Goal: Information Seeking & Learning: Learn about a topic

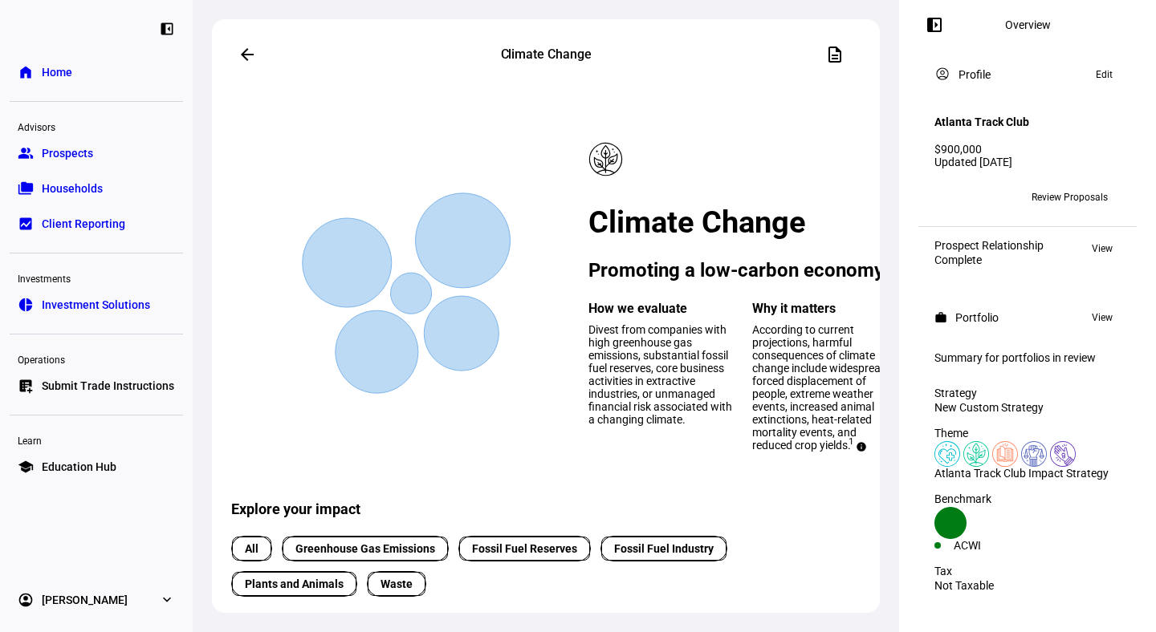
click at [246, 53] on mat-icon "arrow_back" at bounding box center [247, 54] width 19 height 19
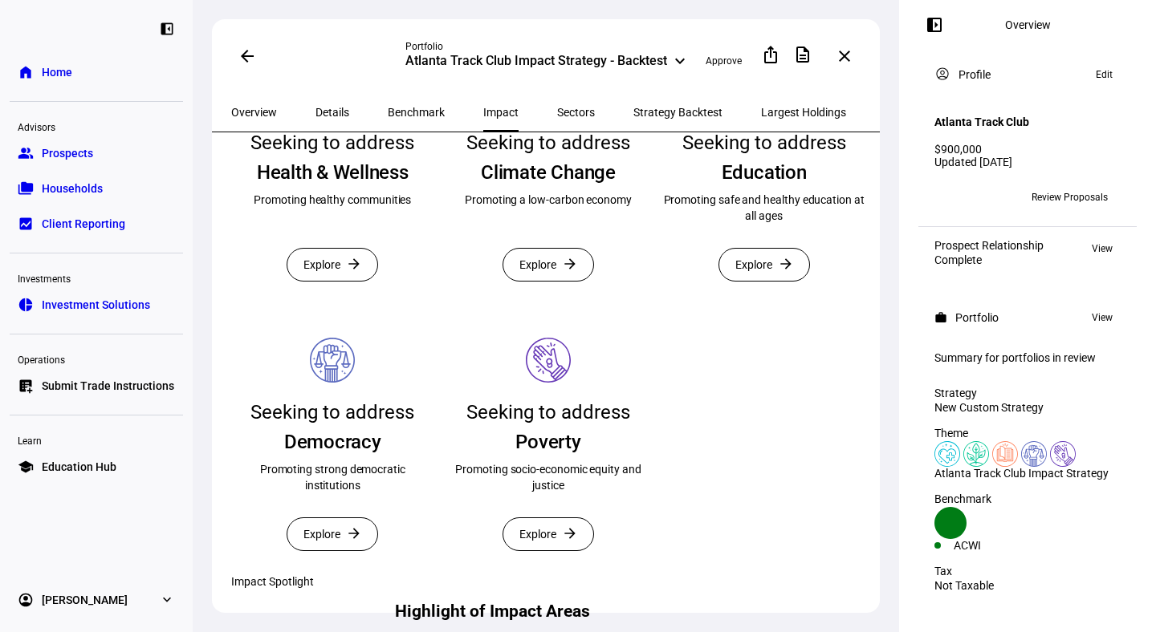
scroll to position [389, 0]
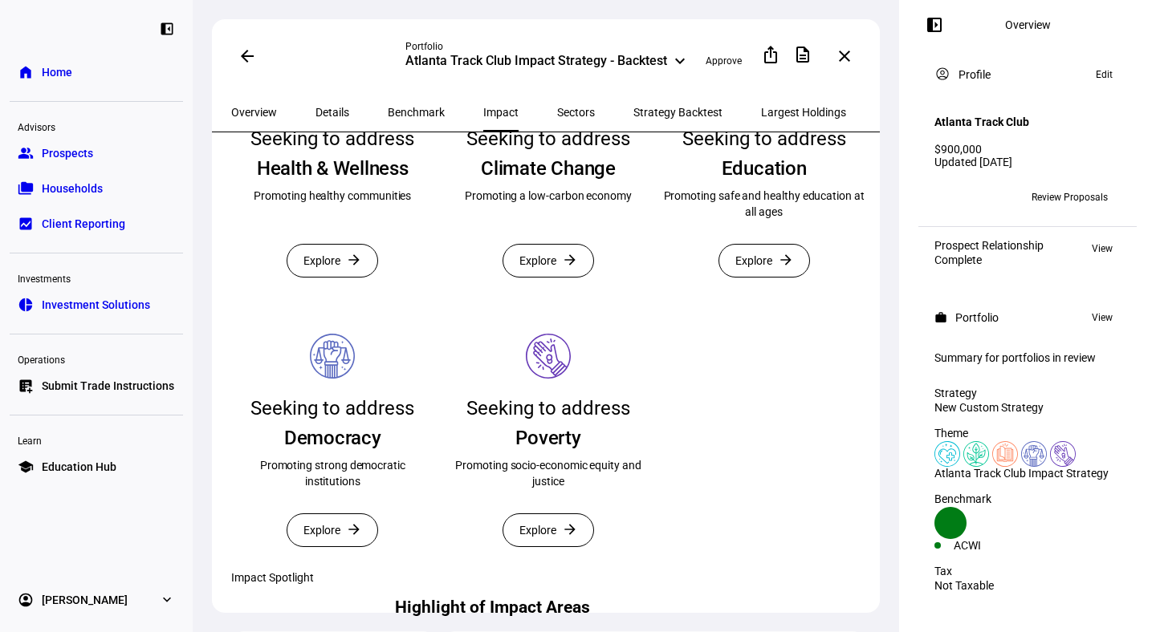
click at [557, 277] on span at bounding box center [548, 261] width 90 height 32
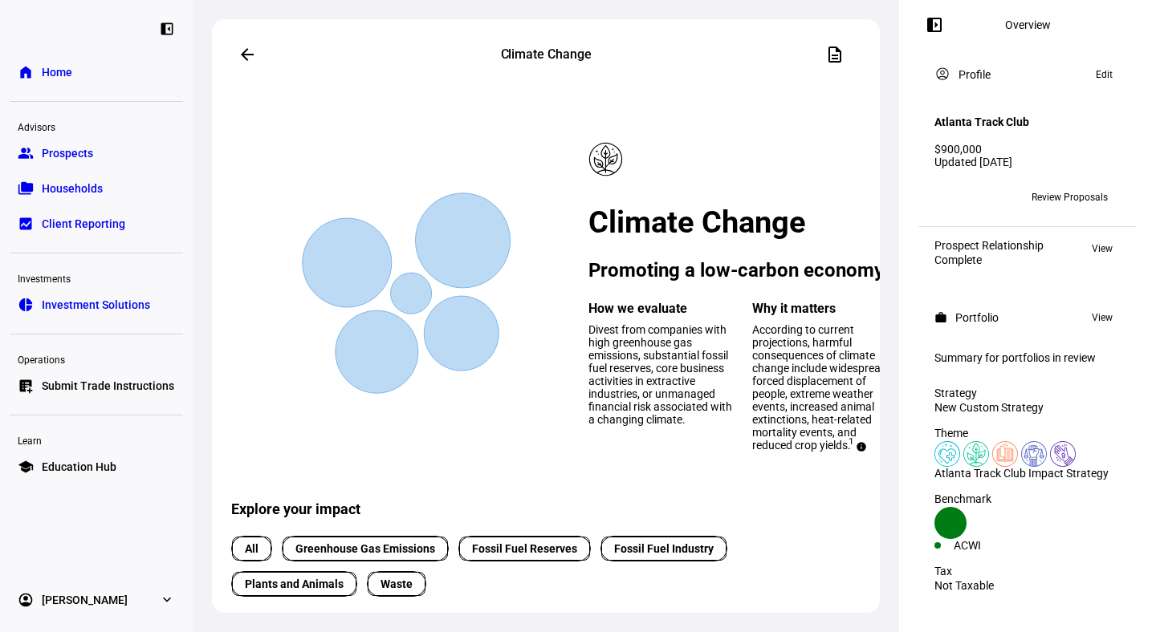
click at [249, 58] on mat-icon "arrow_back" at bounding box center [247, 54] width 19 height 19
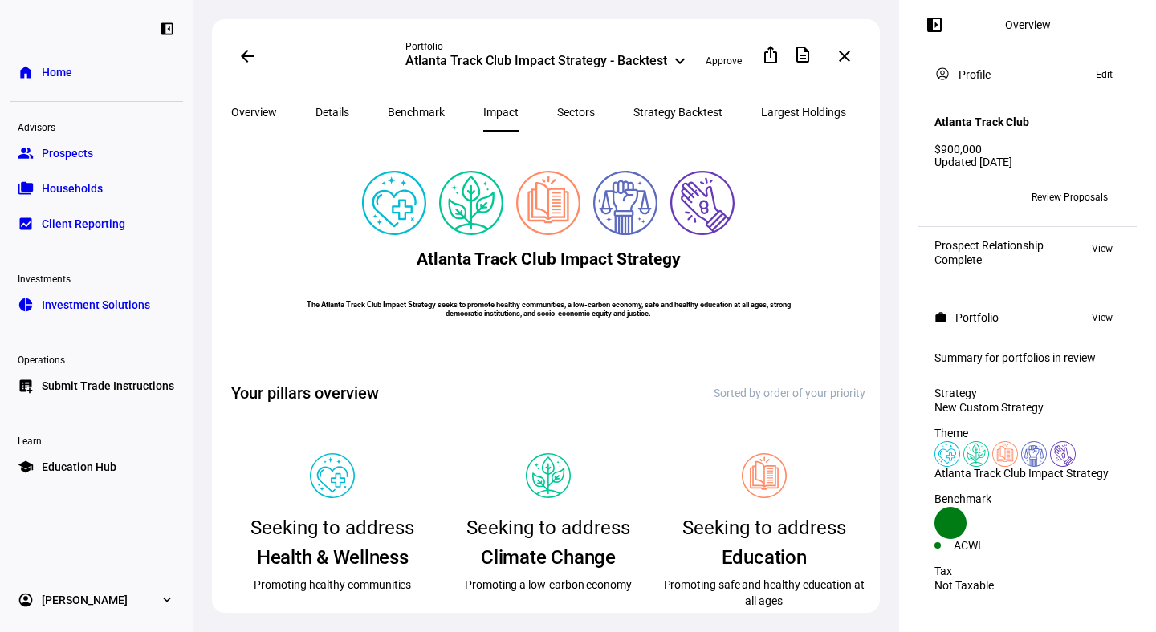
click at [388, 113] on span "Benchmark" at bounding box center [416, 112] width 57 height 11
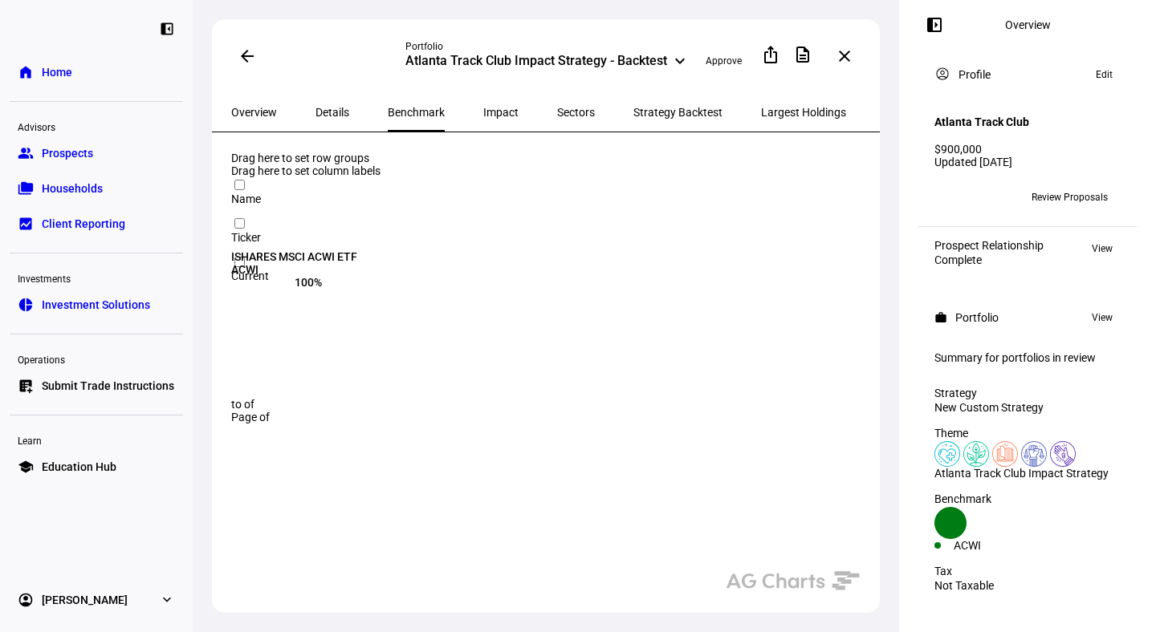
click at [335, 250] on div "ISHARES MSCI ACWI ETF" at bounding box center [451, 256] width 441 height 13
click at [761, 107] on span "Largest Holdings" at bounding box center [803, 112] width 85 height 11
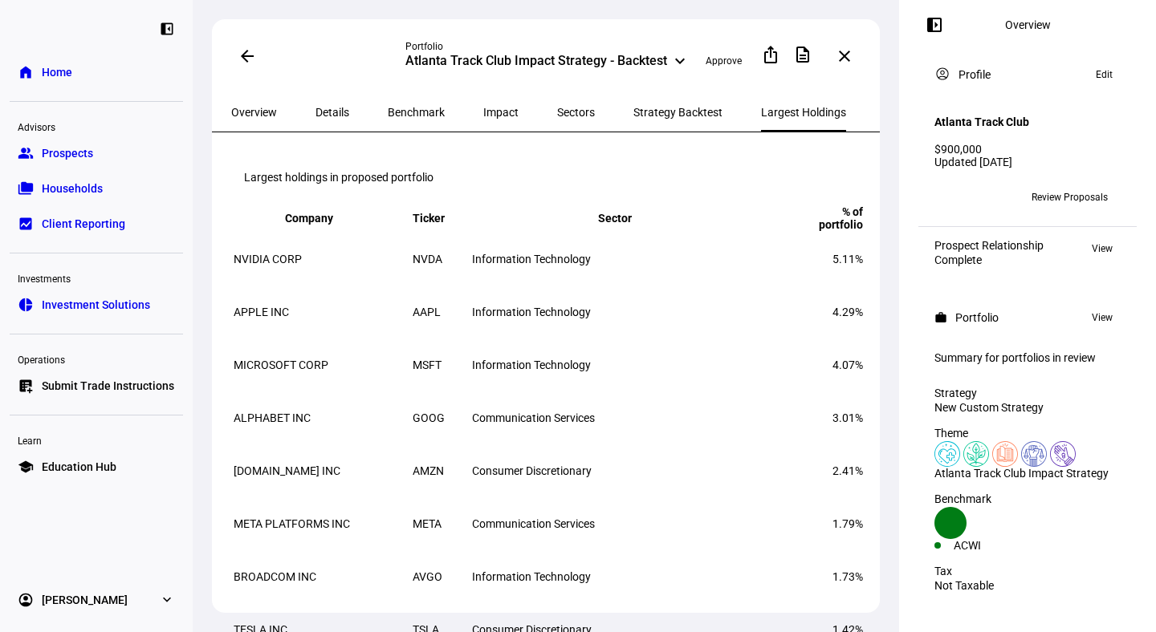
click at [270, 319] on span "APPLE INC" at bounding box center [261, 312] width 55 height 13
click at [443, 338] on td "AAPL" at bounding box center [441, 312] width 58 height 51
click at [539, 319] on span "Information Technology" at bounding box center [531, 312] width 119 height 13
click at [884, 107] on span "All Holdings" at bounding box center [913, 112] width 59 height 11
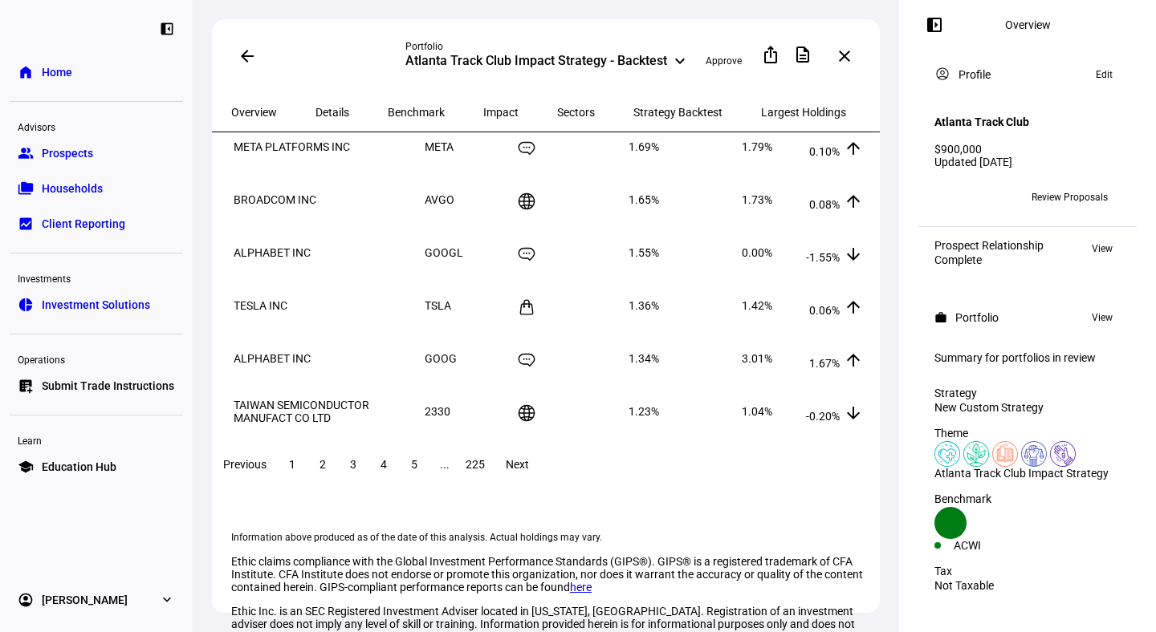
scroll to position [489, 0]
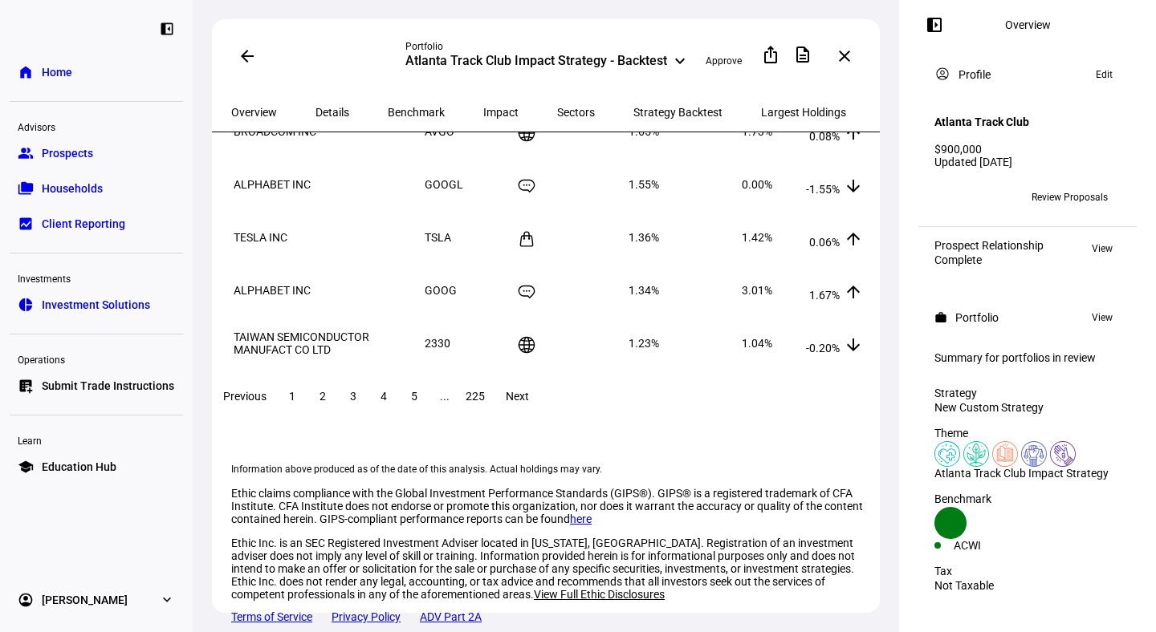
click at [485, 390] on span "225" at bounding box center [475, 396] width 19 height 13
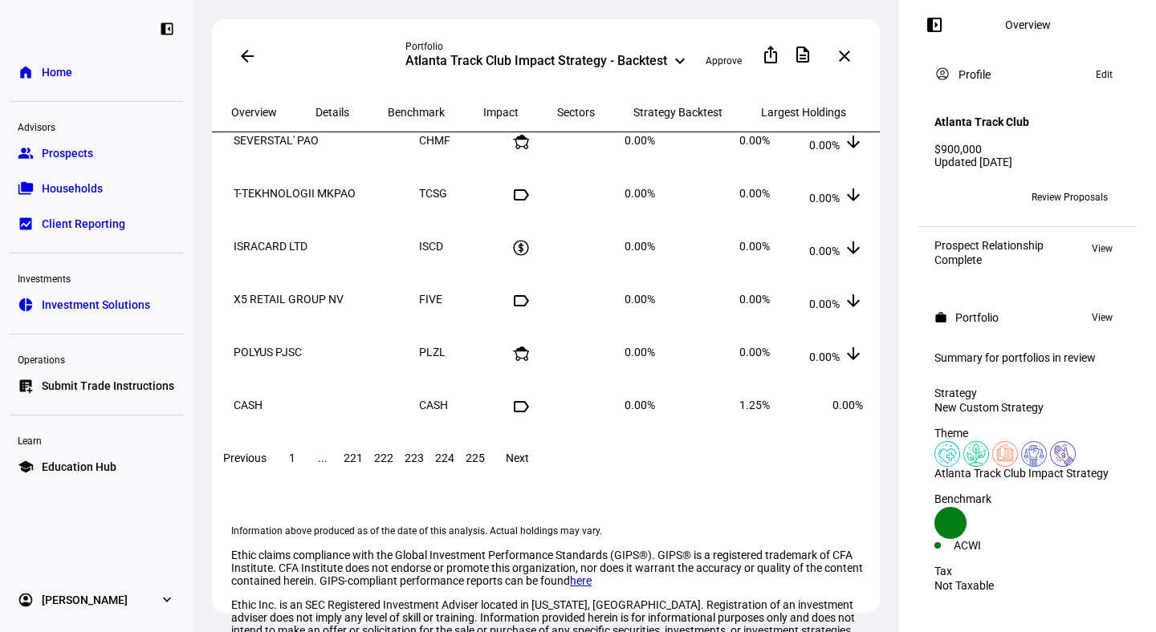
scroll to position [387, 0]
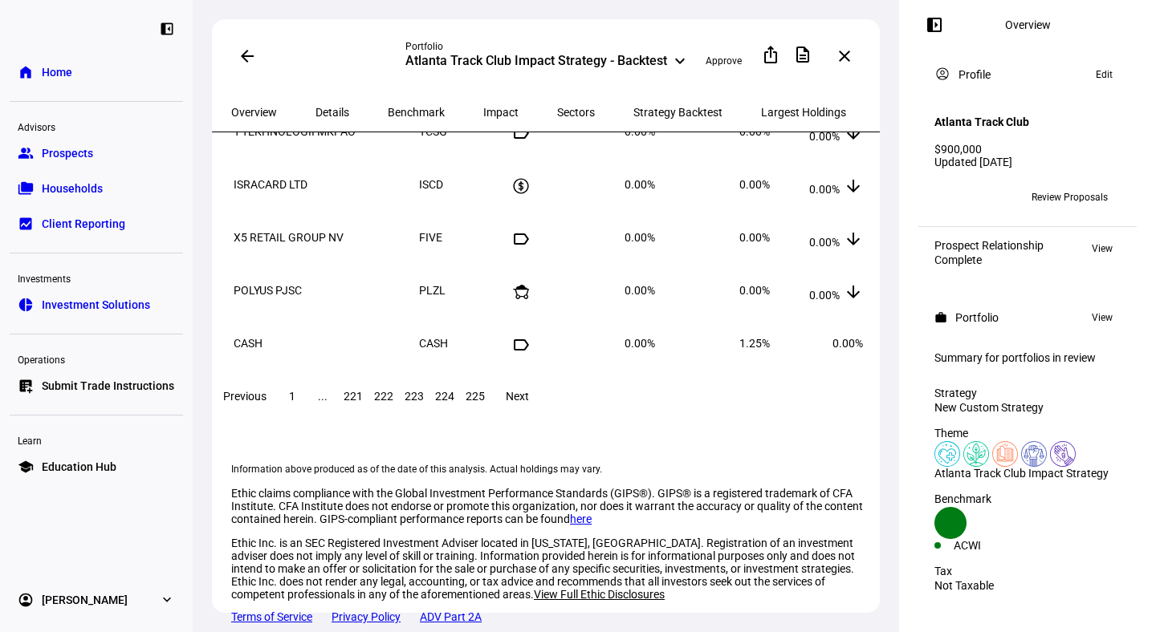
click at [454, 390] on span "224" at bounding box center [444, 396] width 19 height 13
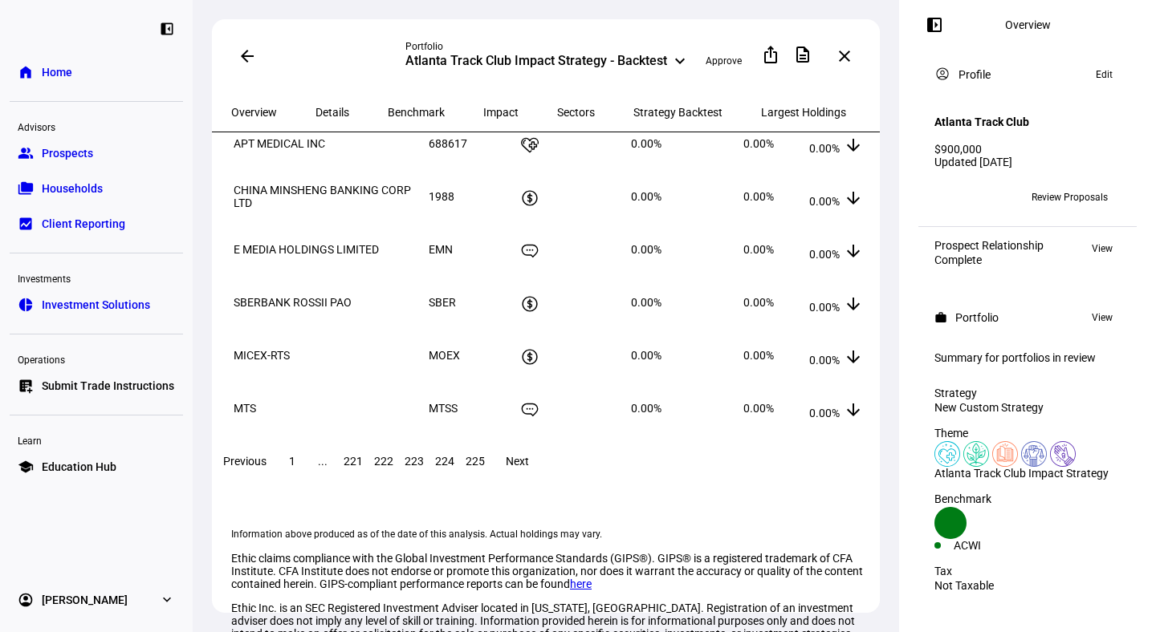
scroll to position [0, 0]
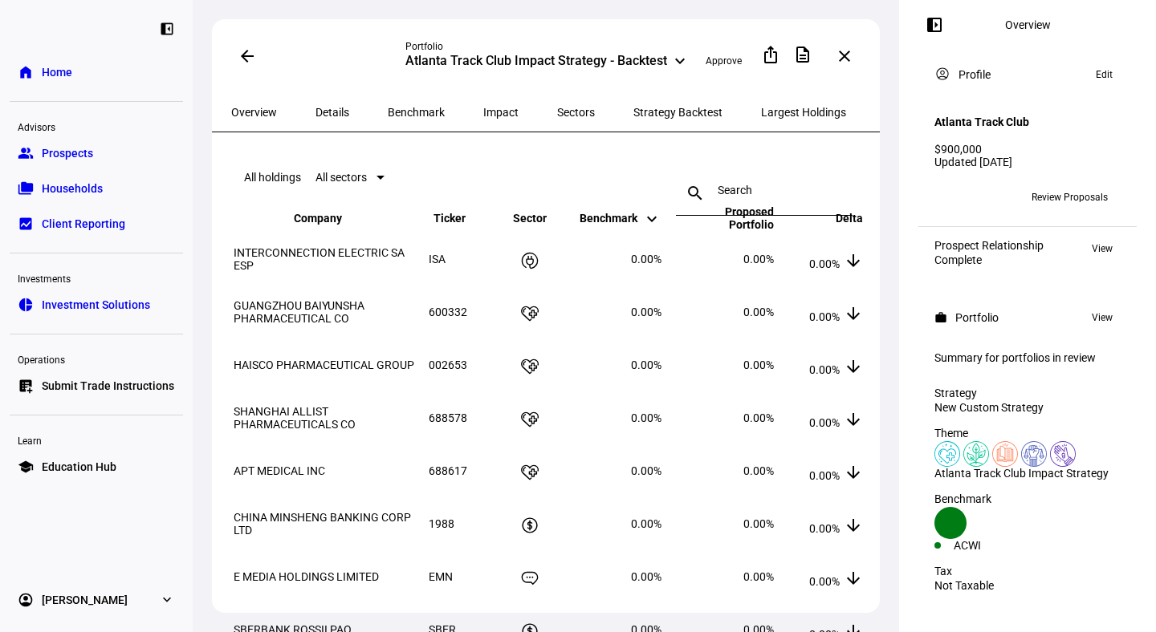
click at [384, 179] on div at bounding box center [380, 178] width 8 height 4
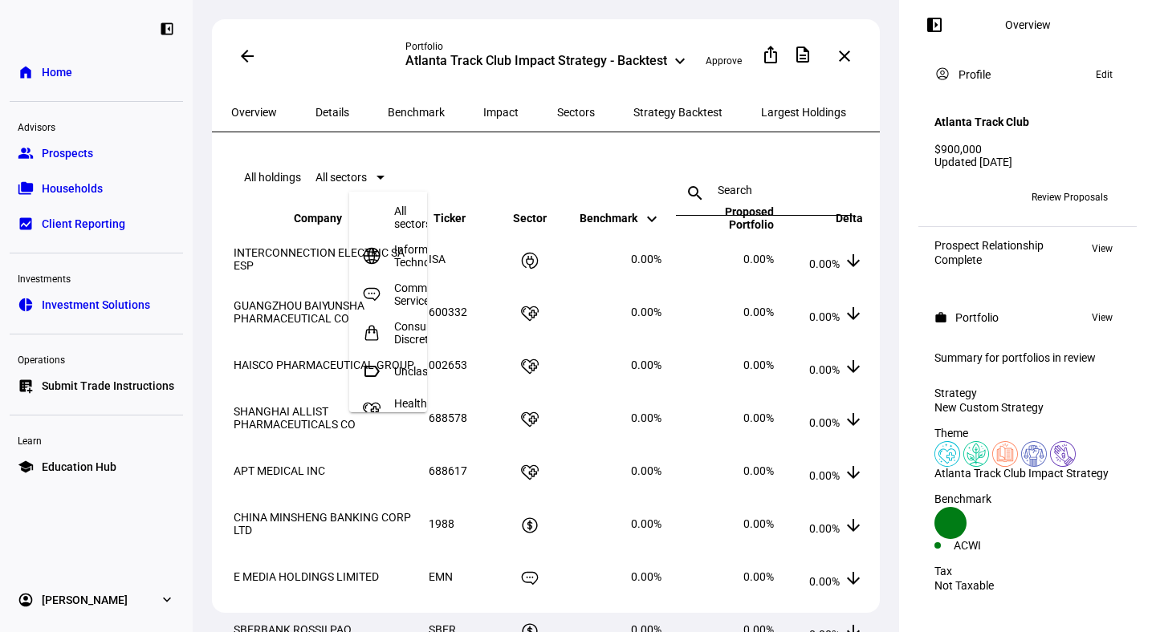
click at [506, 171] on div at bounding box center [578, 316] width 1156 height 632
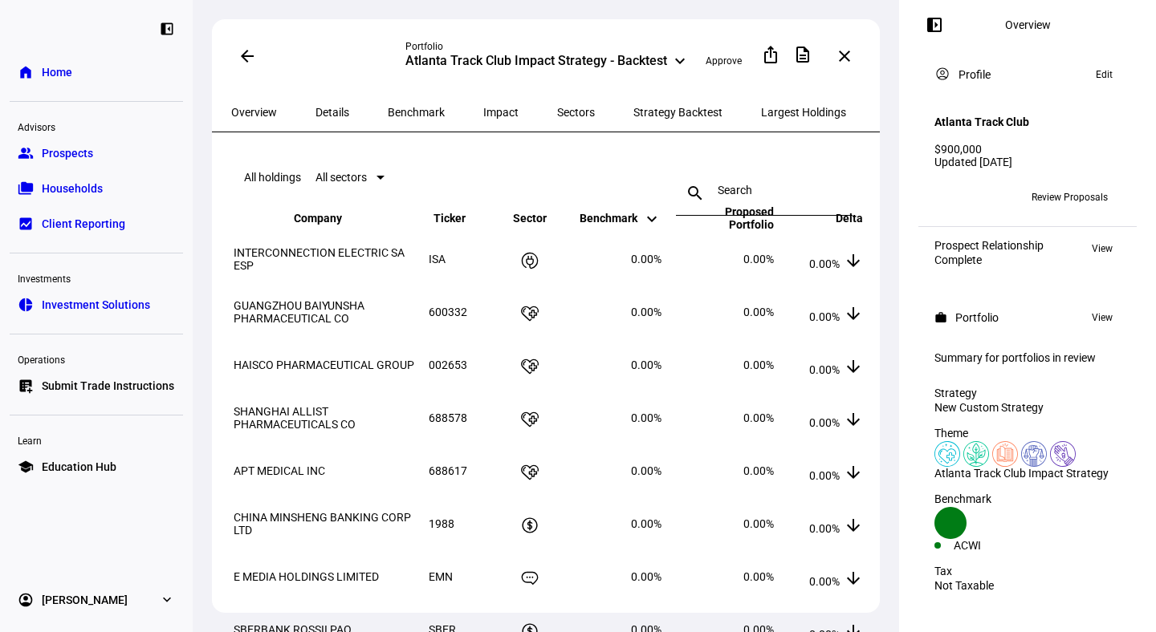
click at [557, 107] on span "Sectors" at bounding box center [576, 112] width 38 height 11
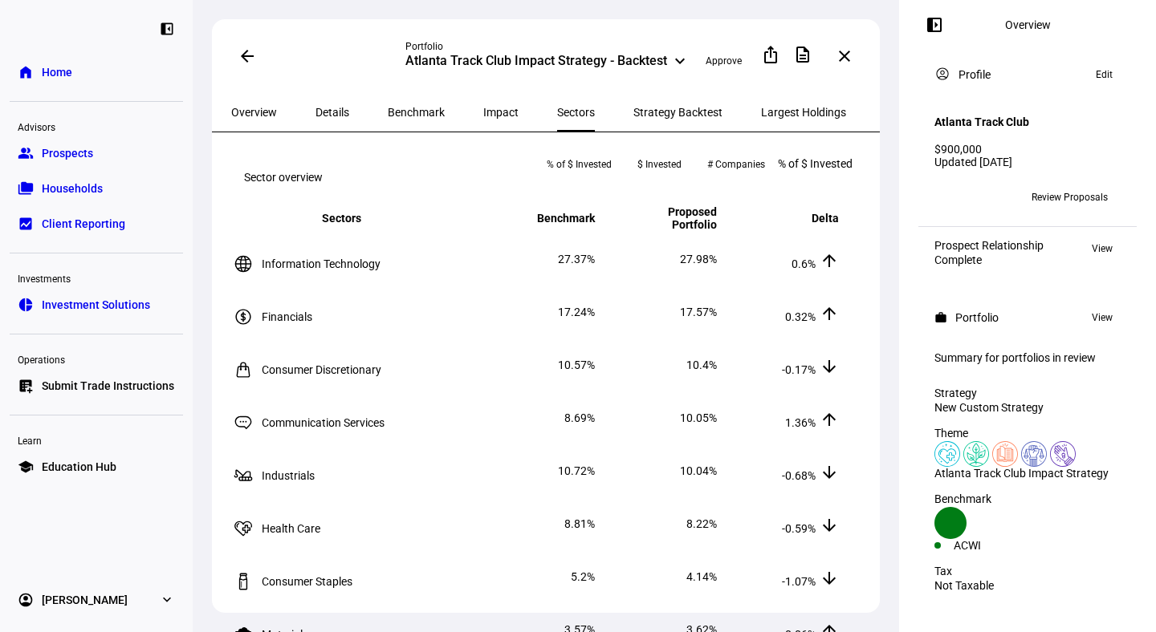
click at [483, 116] on span "Impact" at bounding box center [500, 112] width 35 height 11
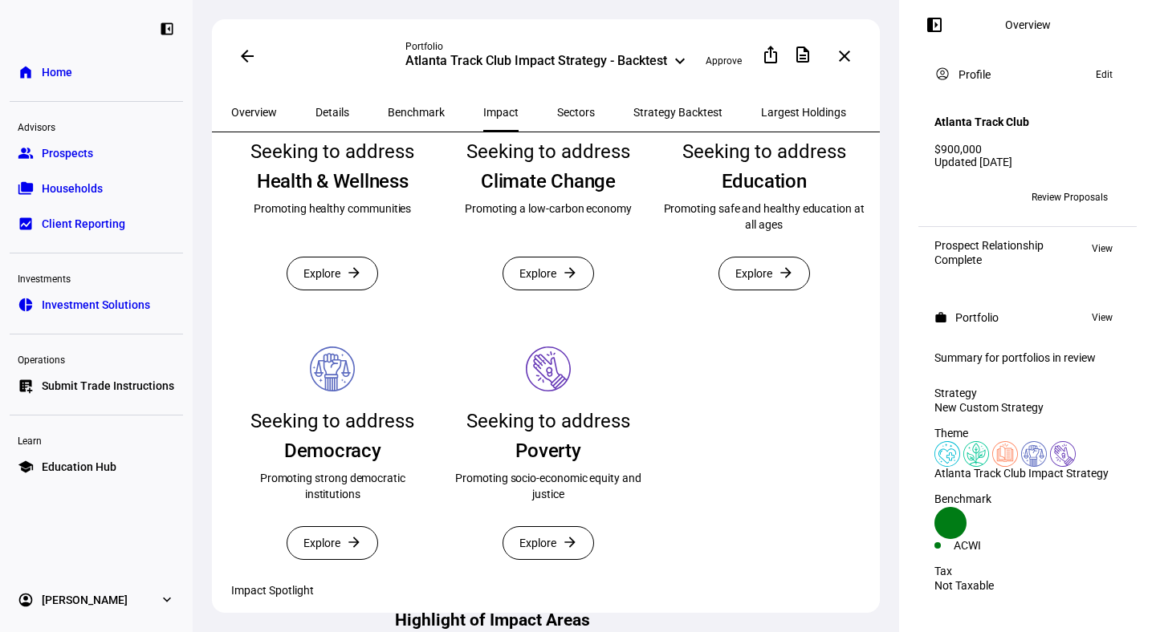
scroll to position [378, 0]
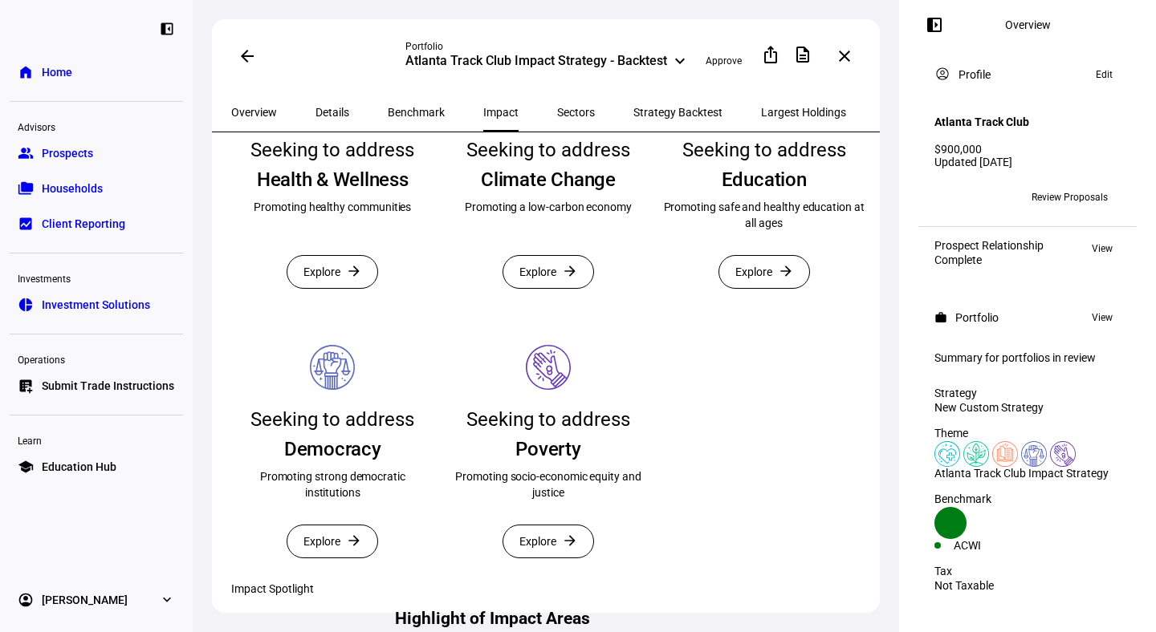
click at [331, 390] on img at bounding box center [332, 367] width 45 height 45
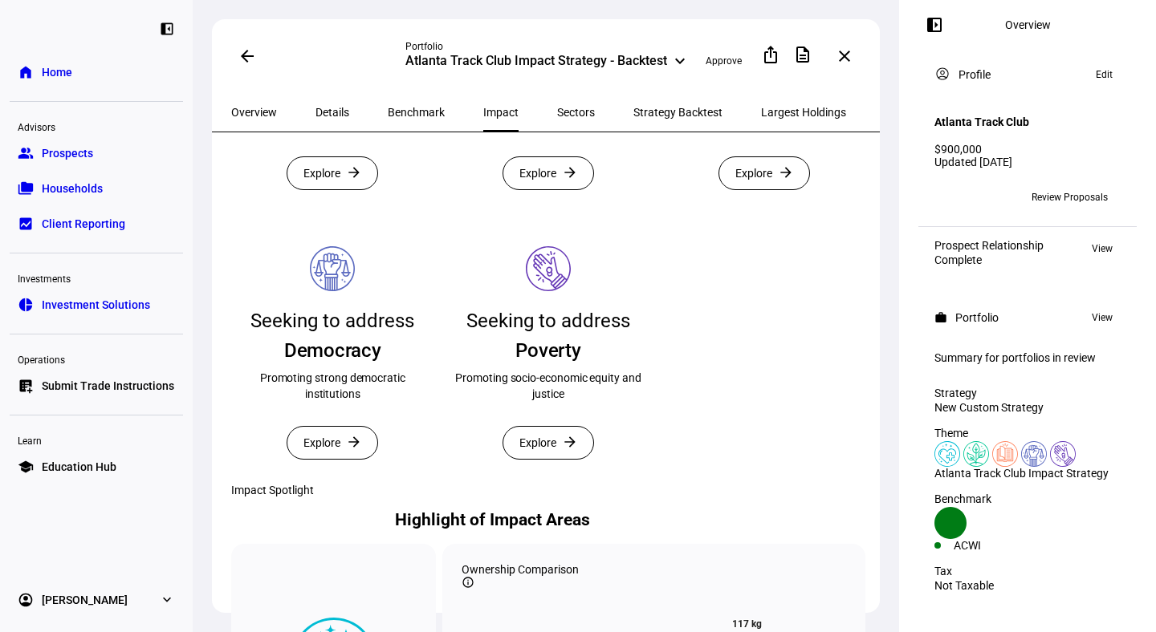
scroll to position [518, 0]
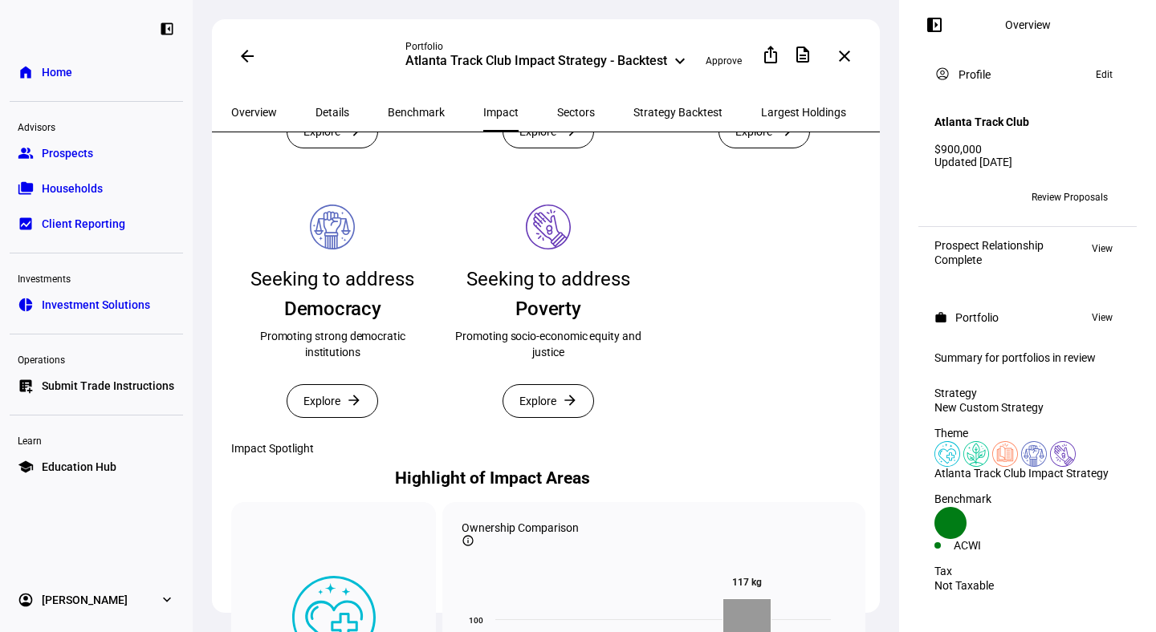
click at [327, 417] on span "Explore" at bounding box center [321, 401] width 37 height 32
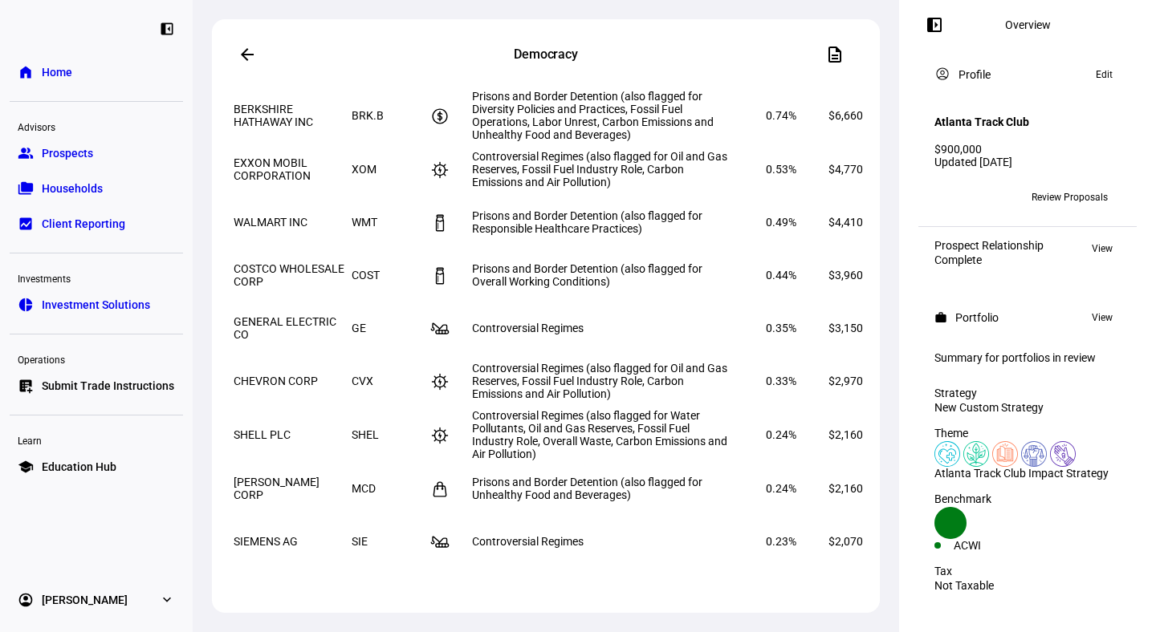
scroll to position [1128, 0]
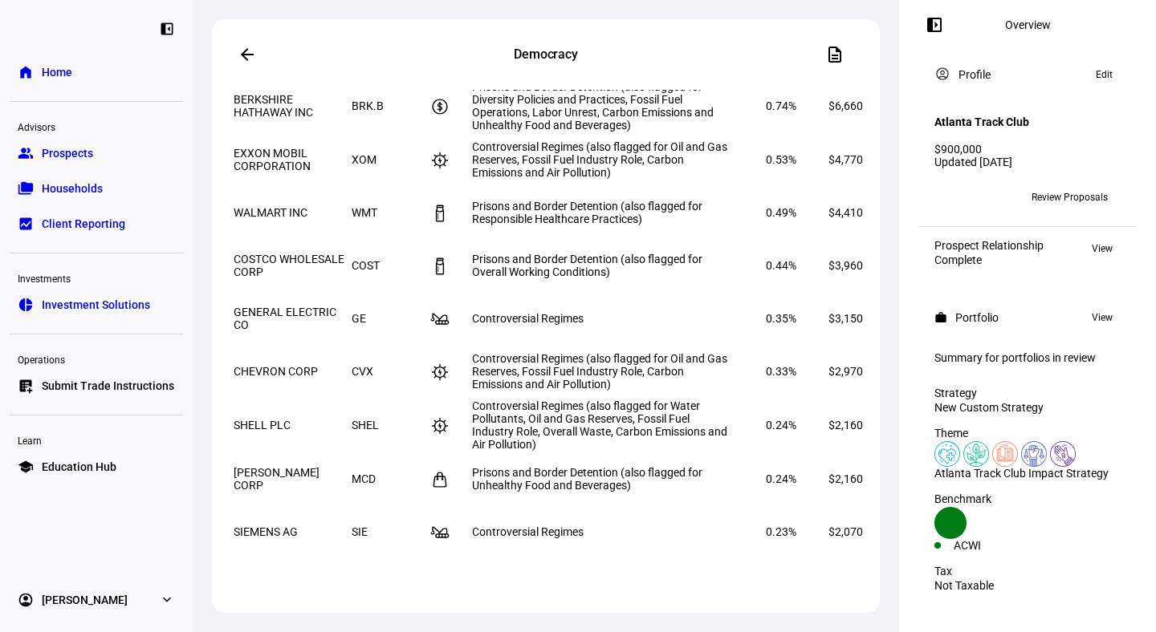
click at [279, 331] on span "GENERAL ELECTRIC CO" at bounding box center [285, 319] width 103 height 26
click at [442, 325] on icon at bounding box center [440, 319] width 18 height 11
click at [504, 325] on span "Controversial Regimes" at bounding box center [528, 318] width 112 height 13
click at [537, 266] on span "Prisons and Border Detention (also flagged for Overall Working Conditions)" at bounding box center [587, 266] width 230 height 26
click at [766, 262] on span "0.44%" at bounding box center [781, 265] width 30 height 13
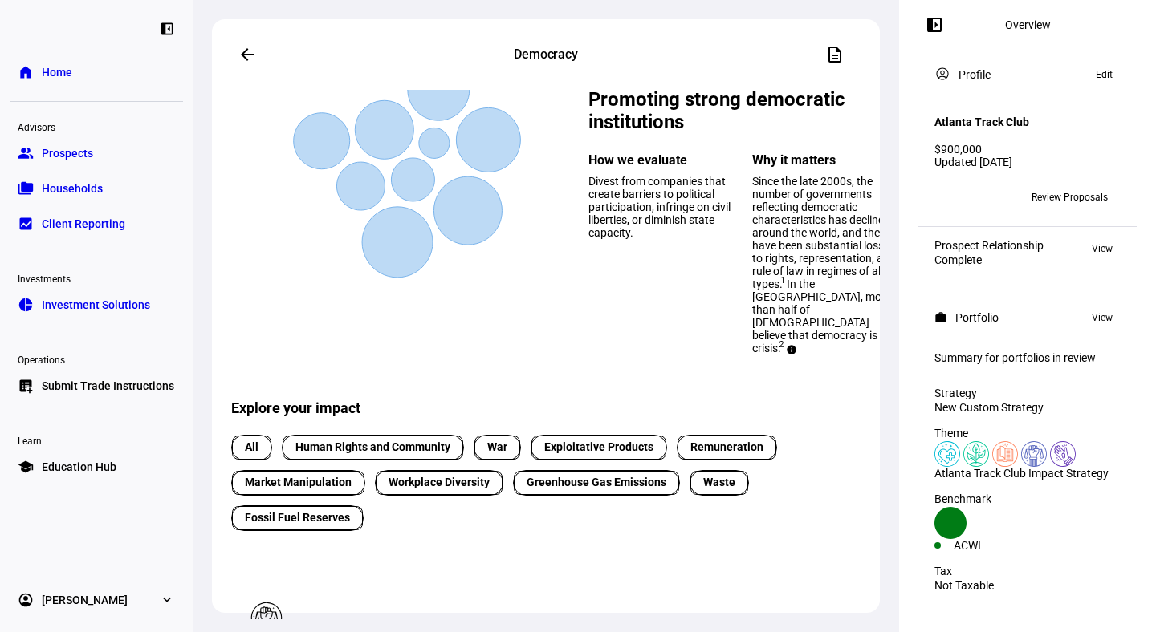
scroll to position [0, 0]
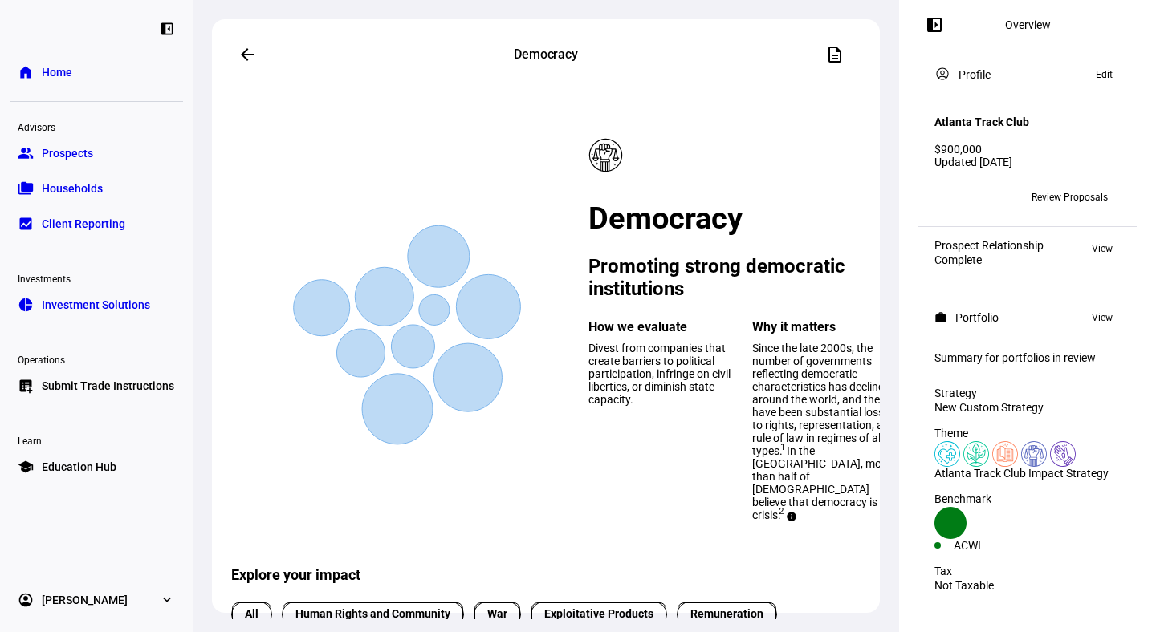
click at [243, 51] on mat-icon "arrow_back" at bounding box center [247, 54] width 19 height 19
